Goal: Task Accomplishment & Management: Use online tool/utility

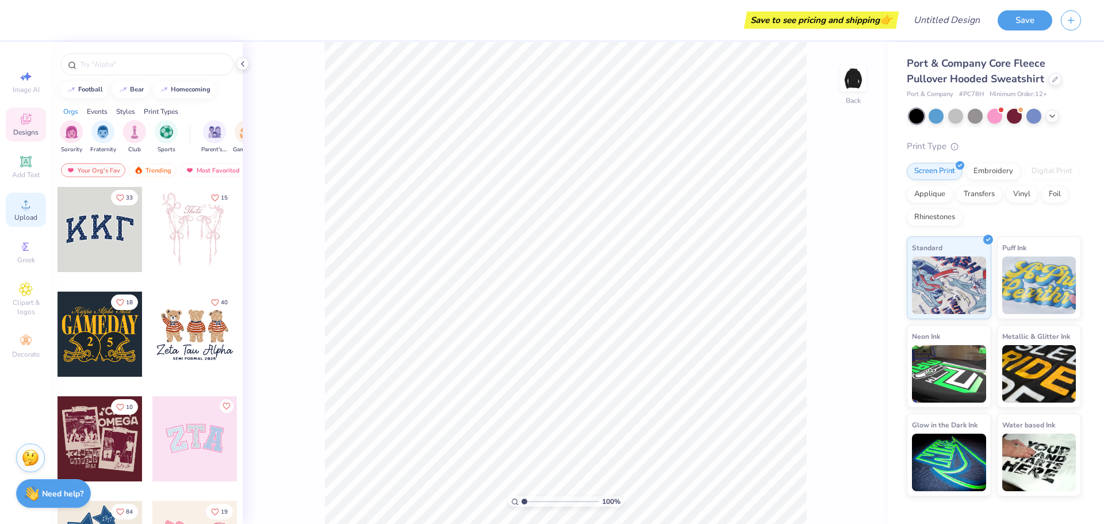
click at [29, 206] on icon at bounding box center [26, 204] width 14 height 14
click at [24, 208] on icon at bounding box center [26, 204] width 8 height 8
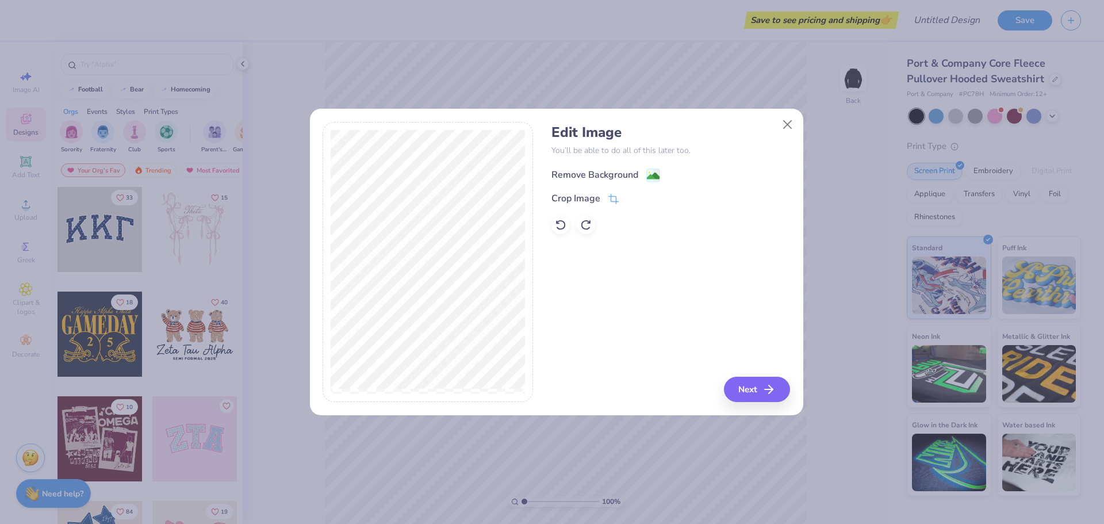
click at [616, 178] on div "Remove Background" at bounding box center [595, 175] width 87 height 14
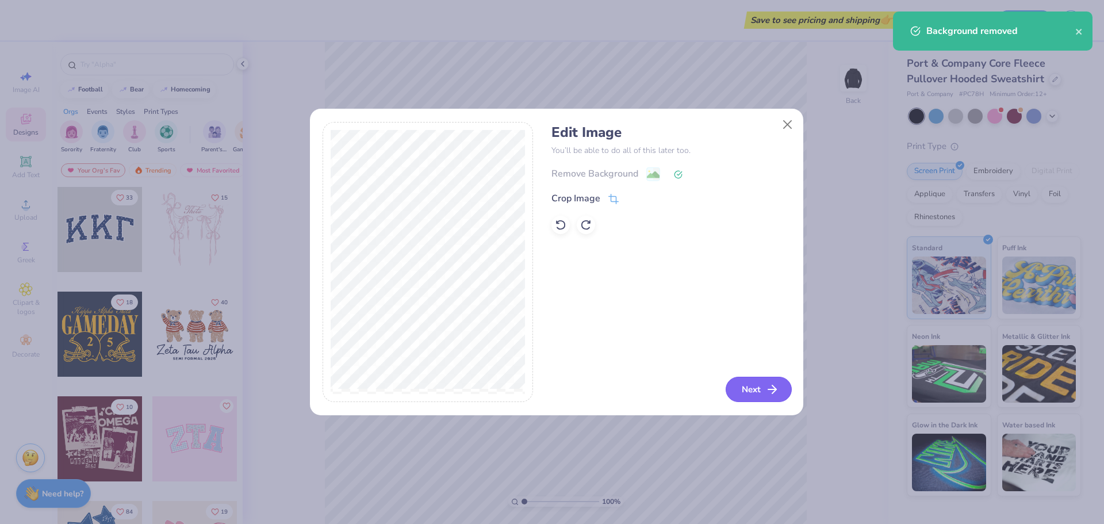
click at [757, 391] on button "Next" at bounding box center [759, 389] width 66 height 25
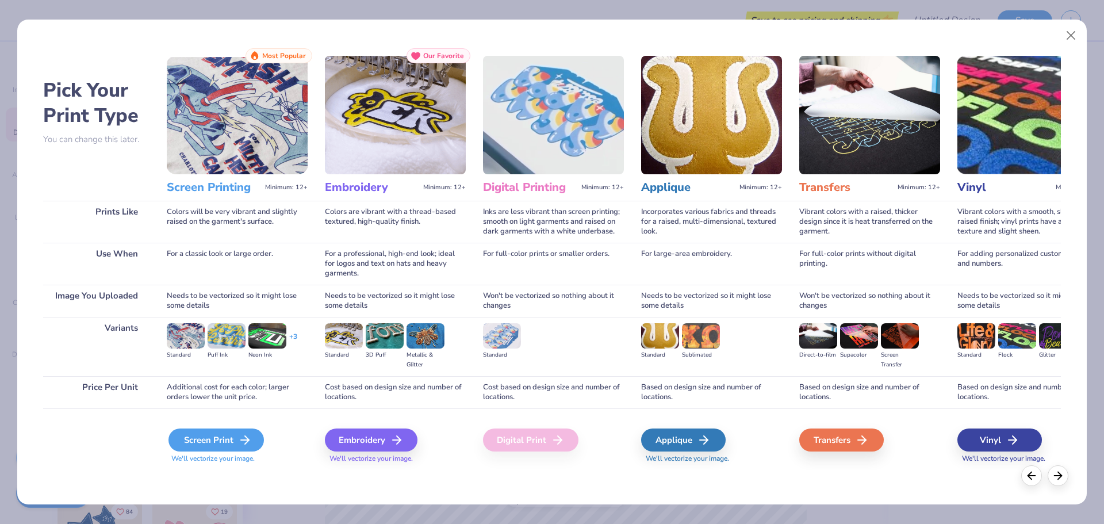
click at [220, 442] on div "Screen Print" at bounding box center [216, 439] width 95 height 23
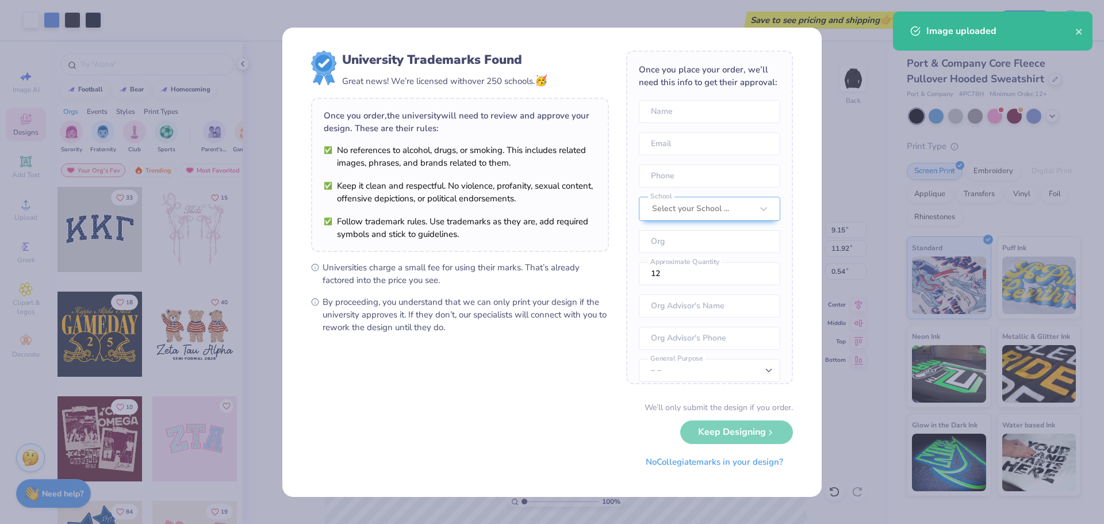
click at [765, 432] on div "We’ll only submit the design if you order. Keep Designing No Collegiate marks i…" at bounding box center [552, 437] width 482 height 72
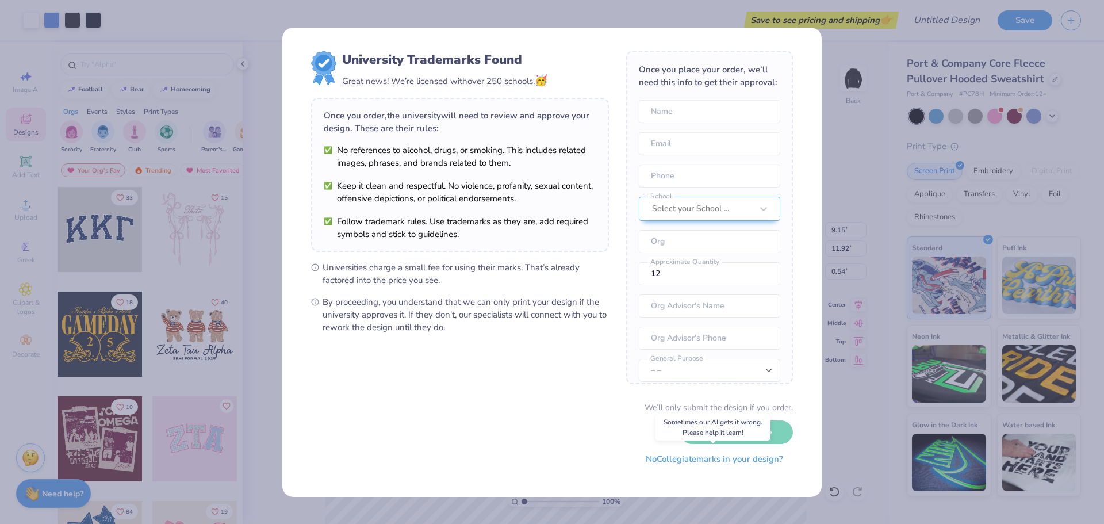
click at [736, 458] on button "No Collegiate marks in your design?" at bounding box center [714, 459] width 157 height 24
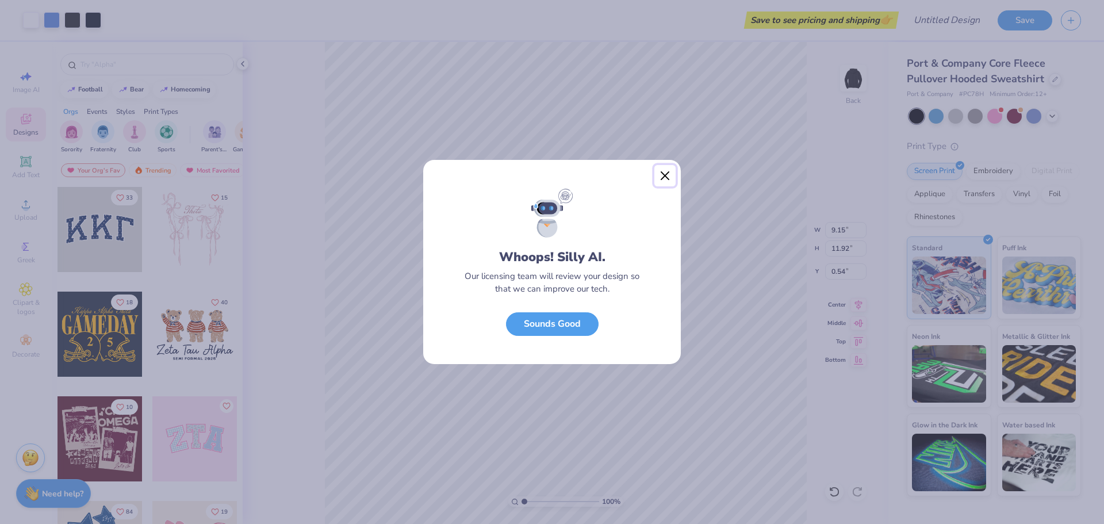
click at [665, 169] on button "Close" at bounding box center [666, 176] width 22 height 22
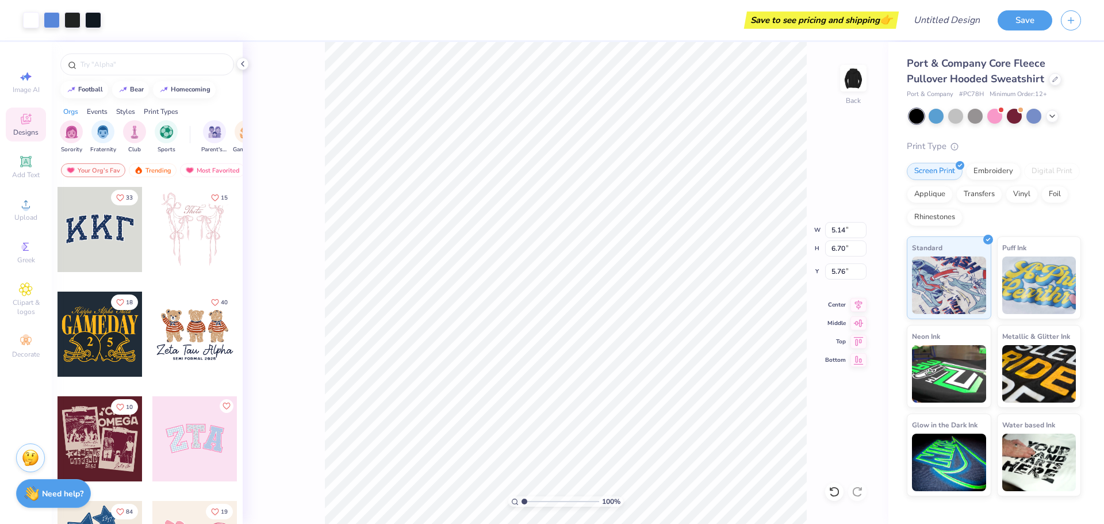
type input "5.14"
type input "6.70"
type input "4.21"
type input "3.86"
type input "5.02"
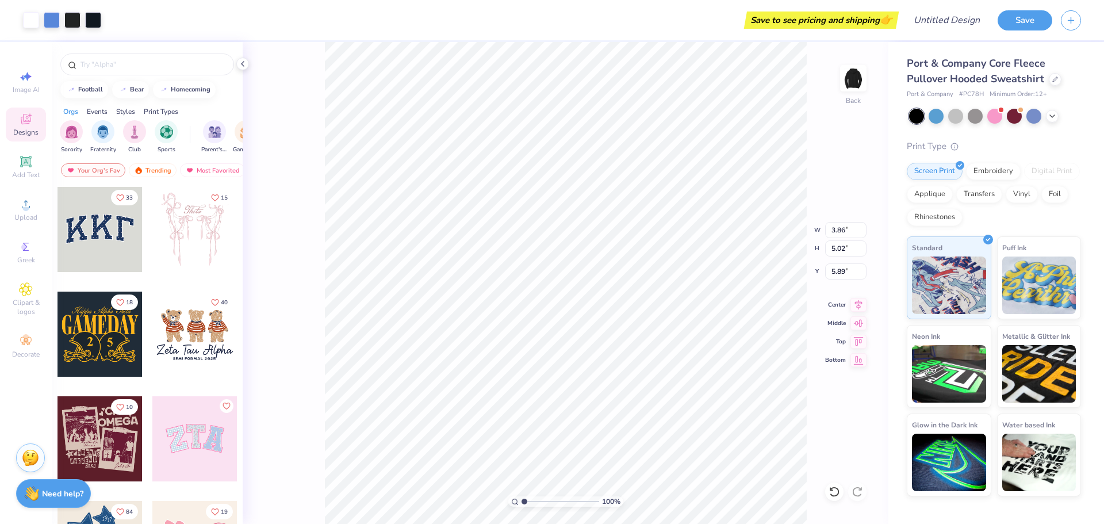
type input "3.99"
click at [861, 91] on img at bounding box center [854, 78] width 46 height 46
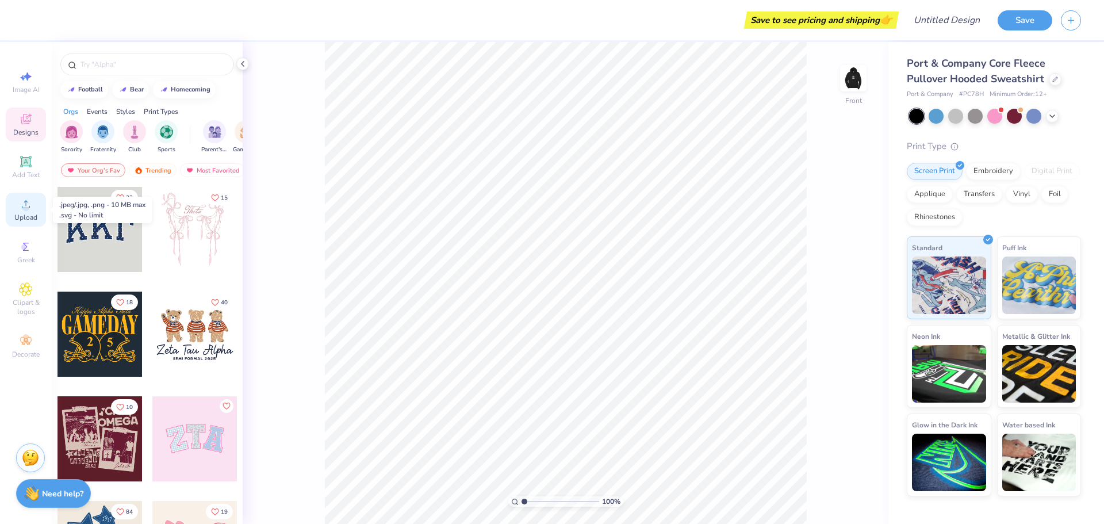
click at [25, 210] on circle at bounding box center [25, 208] width 6 height 6
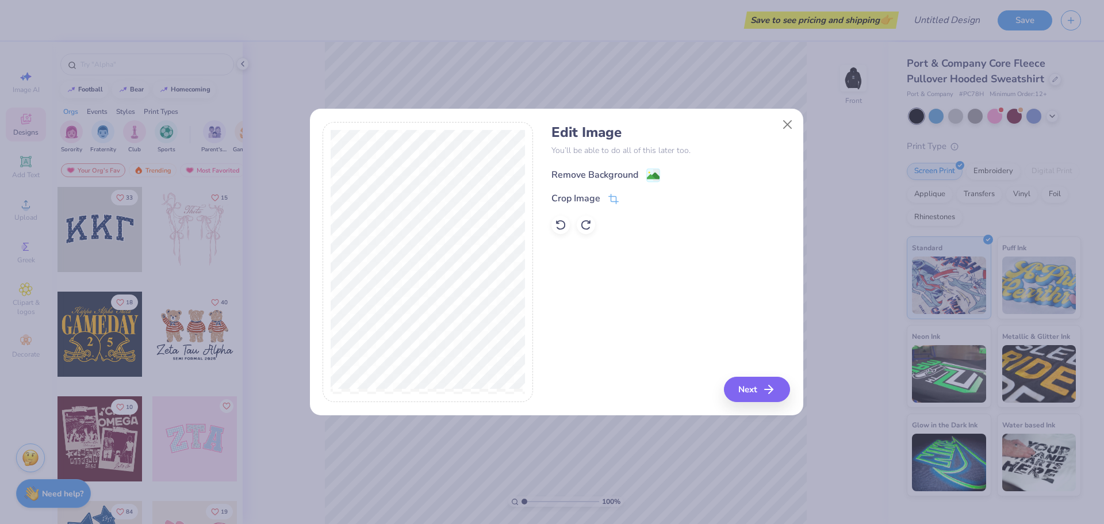
click at [598, 170] on div "Remove Background" at bounding box center [595, 175] width 87 height 14
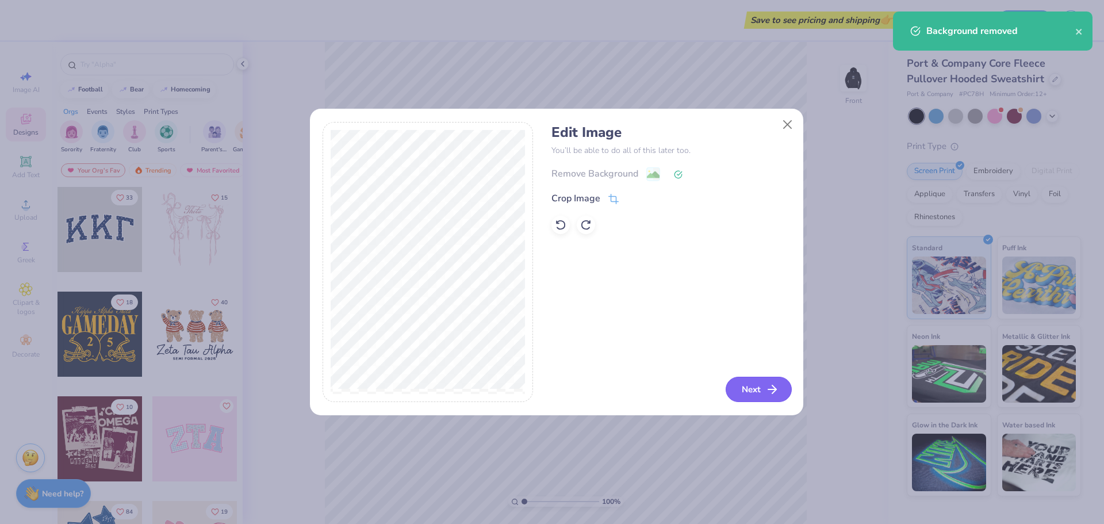
click at [758, 390] on button "Next" at bounding box center [759, 389] width 66 height 25
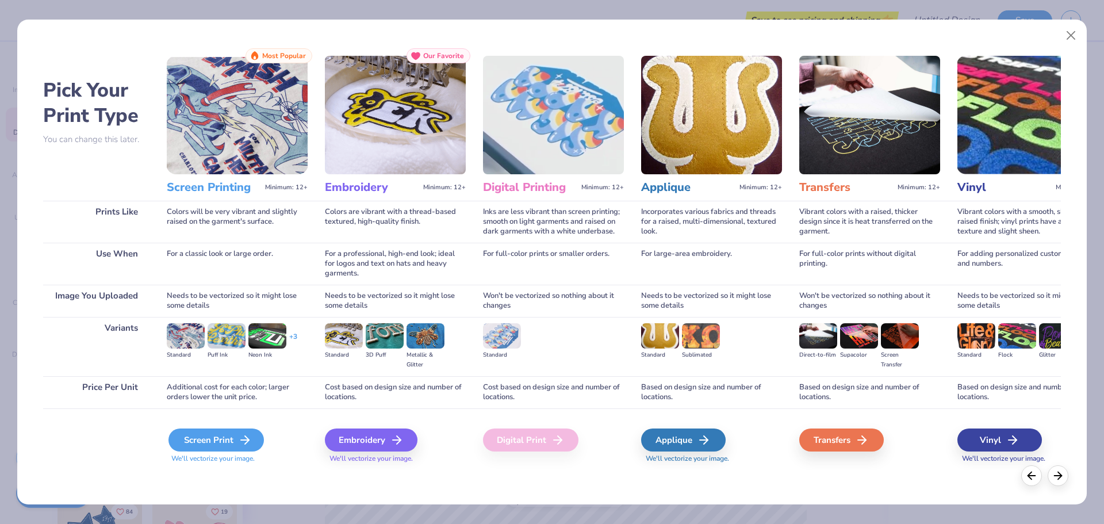
click at [229, 439] on div "Screen Print" at bounding box center [216, 439] width 95 height 23
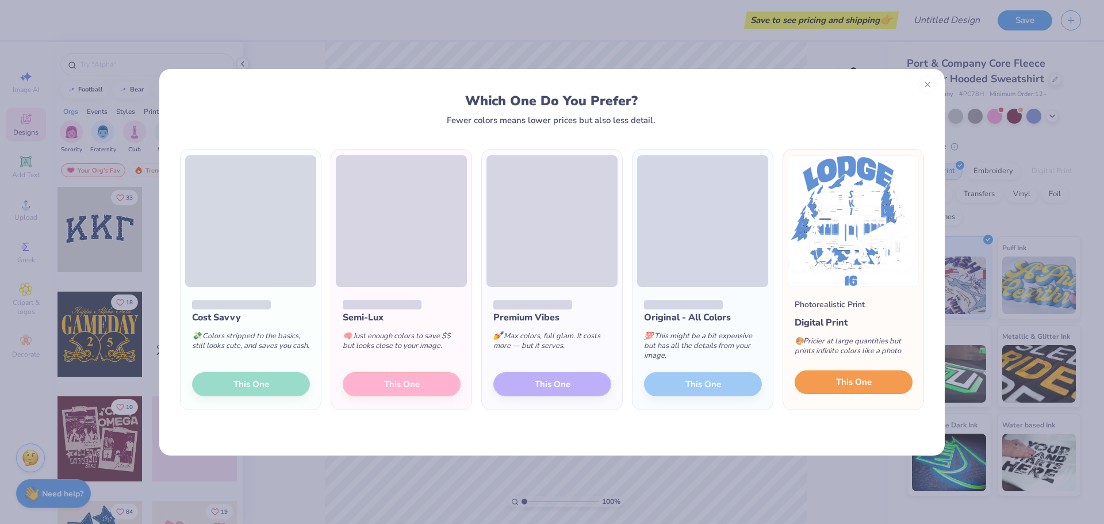
click at [845, 377] on span "This One" at bounding box center [854, 382] width 36 height 13
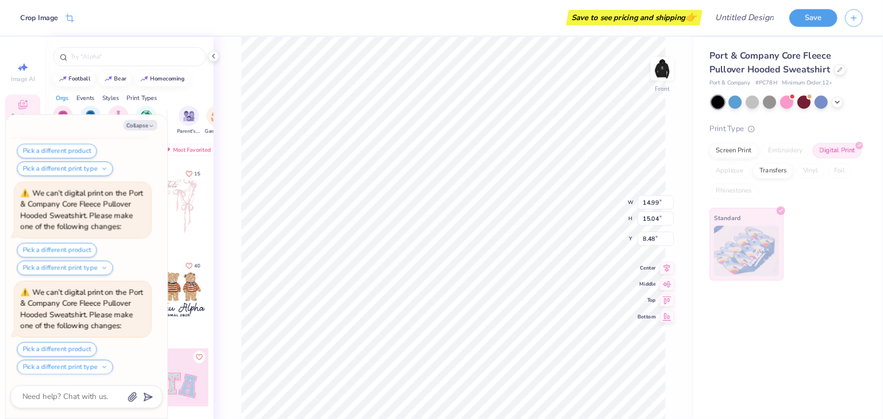
scroll to position [100, 0]
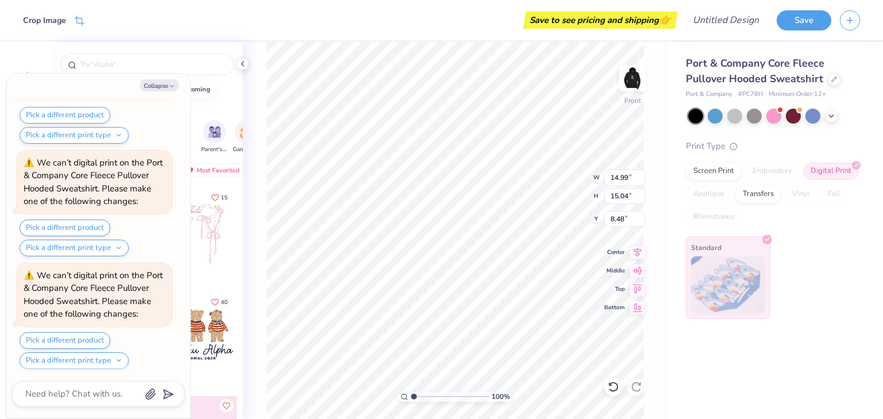
type textarea "x"
type input "12.97"
type input "13.01"
type textarea "x"
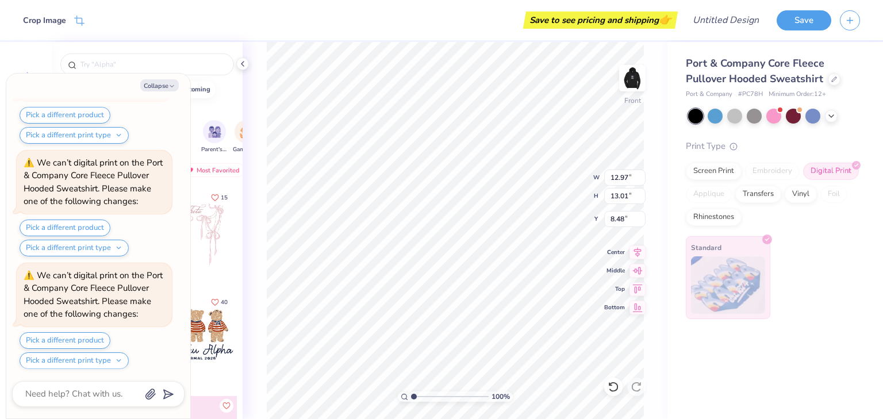
type input "7.35"
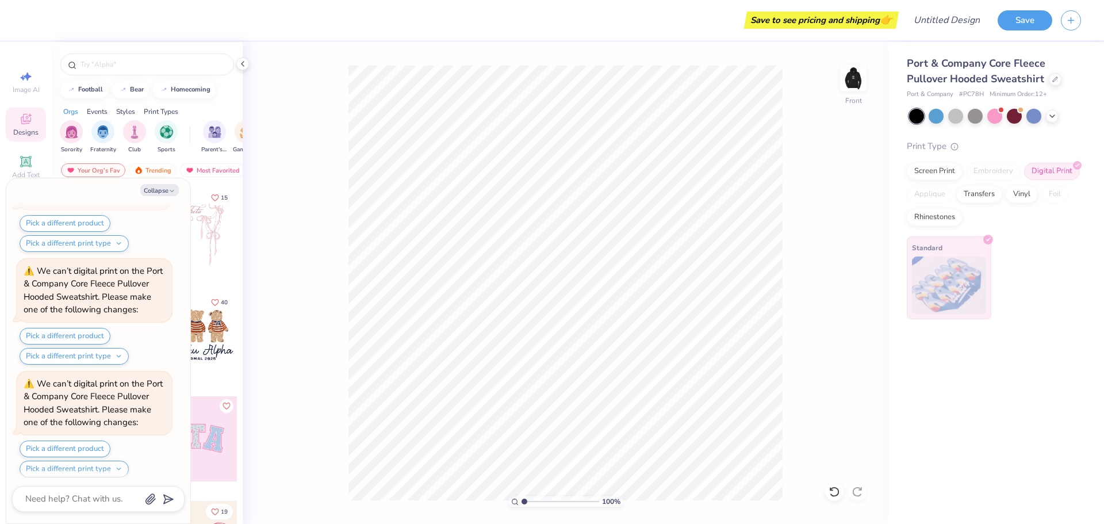
scroll to position [323, 0]
click at [856, 82] on img at bounding box center [854, 78] width 46 height 46
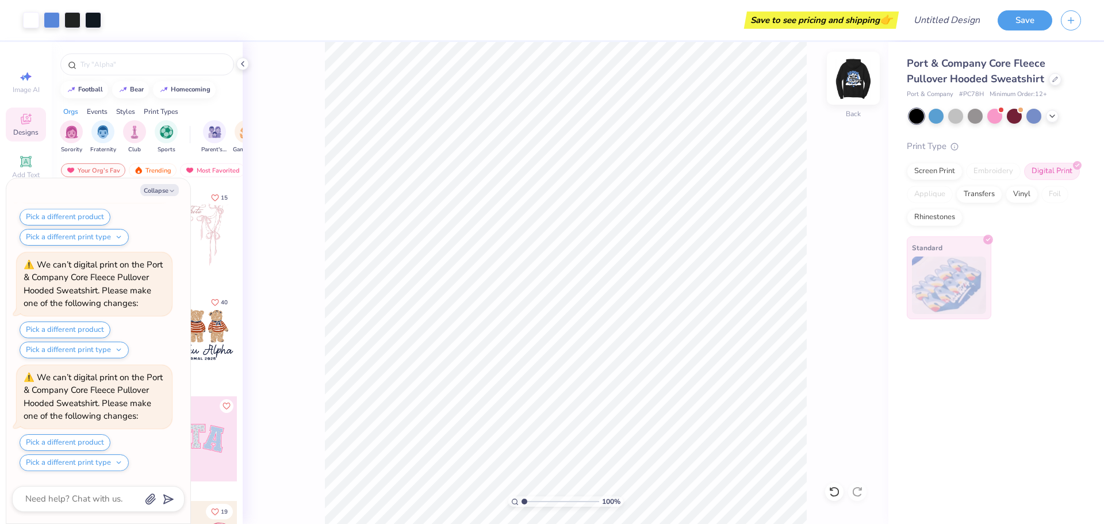
click at [850, 85] on img at bounding box center [854, 78] width 46 height 46
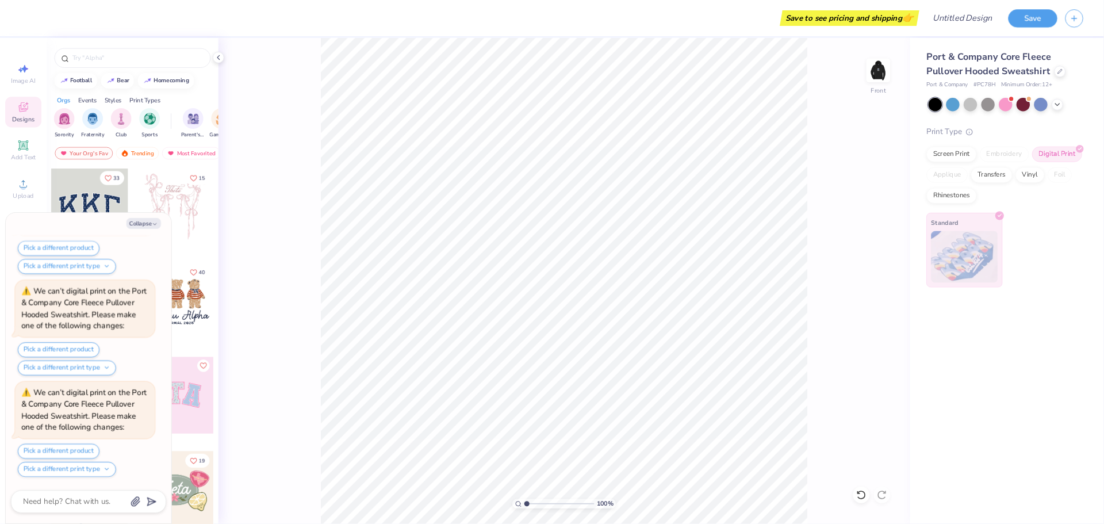
scroll to position [891, 0]
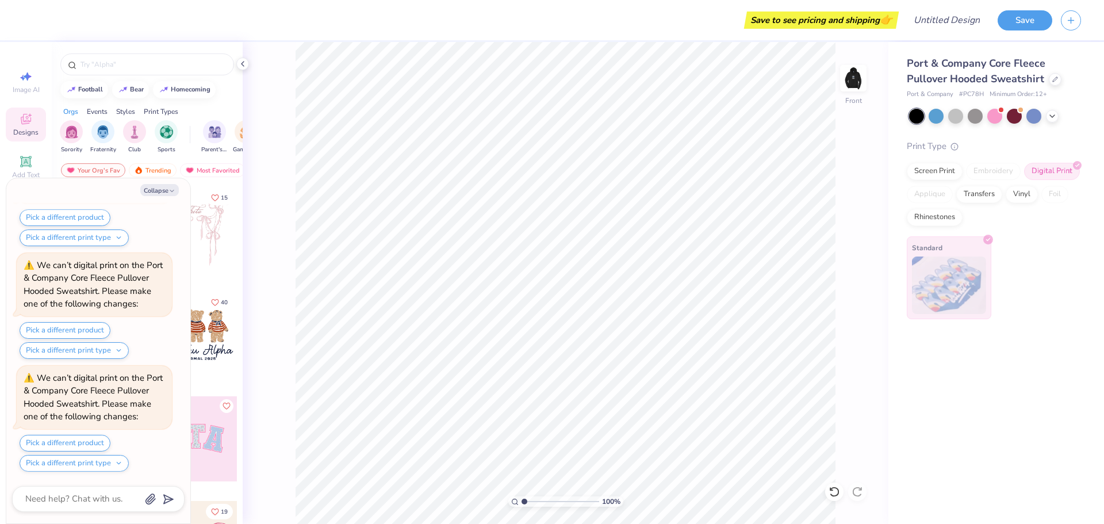
type textarea "x"
drag, startPoint x: 523, startPoint y: 500, endPoint x: 526, endPoint y: 514, distance: 13.4
type input "1.19"
click at [526, 507] on input "range" at bounding box center [561, 501] width 78 height 10
type textarea "x"
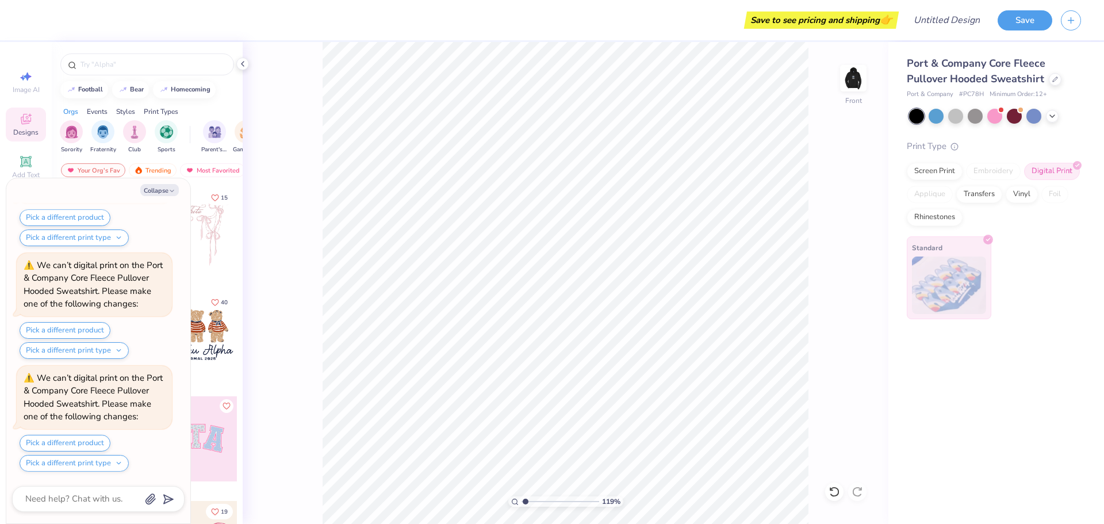
type input "1"
